Goal: Feedback & Contribution: Submit feedback/report problem

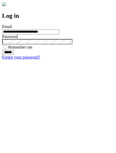
type input "**********"
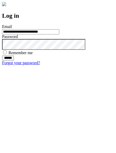
click at [14, 61] on input "******" at bounding box center [8, 57] width 12 height 5
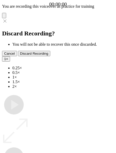
type input "**********"
